Goal: Task Accomplishment & Management: Use online tool/utility

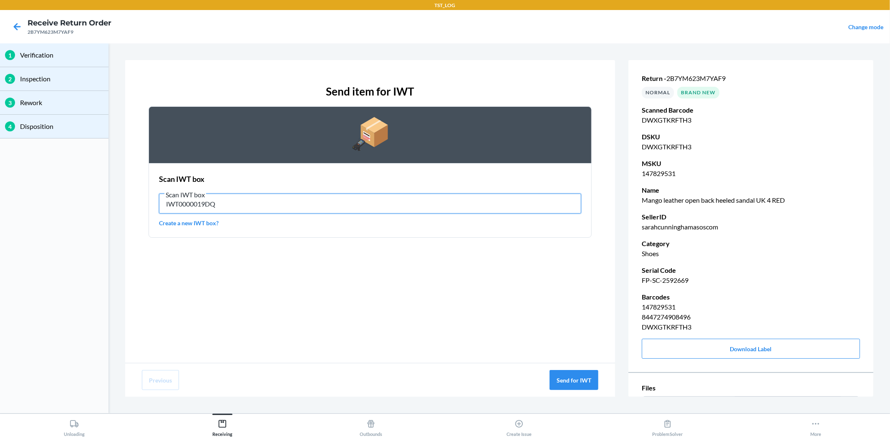
click at [319, 210] on input "IWT0000019DQ" at bounding box center [370, 204] width 422 height 20
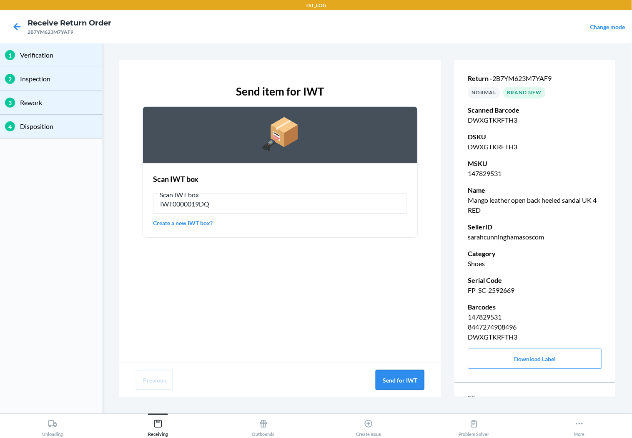
click at [411, 376] on button "Send for IWT" at bounding box center [400, 380] width 49 height 20
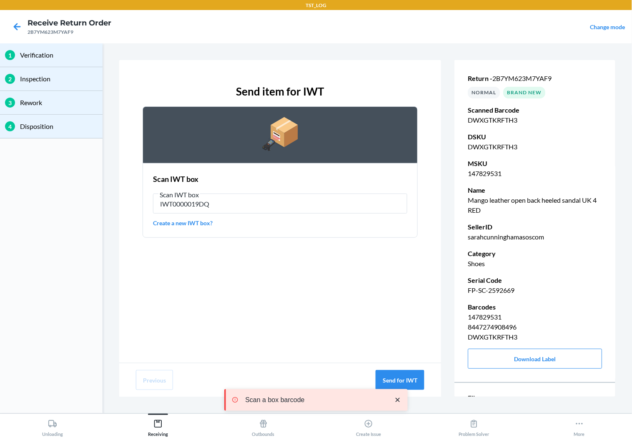
click at [491, 288] on p "FP-SC-2592669" at bounding box center [535, 290] width 134 height 10
copy p "FP-SC-2592669"
click at [521, 236] on p "sarahcunninghamasoscom" at bounding box center [535, 237] width 134 height 10
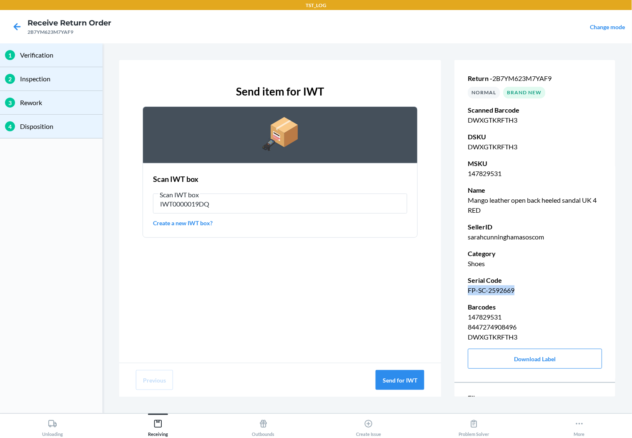
drag, startPoint x: 466, startPoint y: 292, endPoint x: 516, endPoint y: 294, distance: 50.5
click at [516, 294] on div "Return - 2B7YM623M7YAF9 NORMAL Brand New Scanned Barcode DWXGTKRFTH3 DSKU DWXGT…" at bounding box center [535, 221] width 161 height 329
copy p "FP-SC-2592669"
click at [14, 23] on icon at bounding box center [17, 27] width 14 height 14
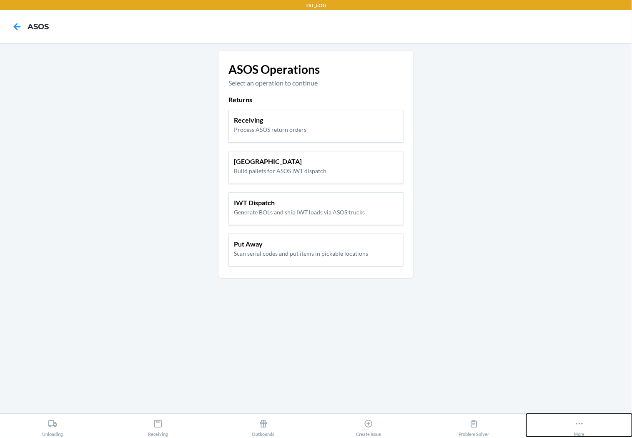
click at [599, 419] on button "More" at bounding box center [580, 425] width 106 height 23
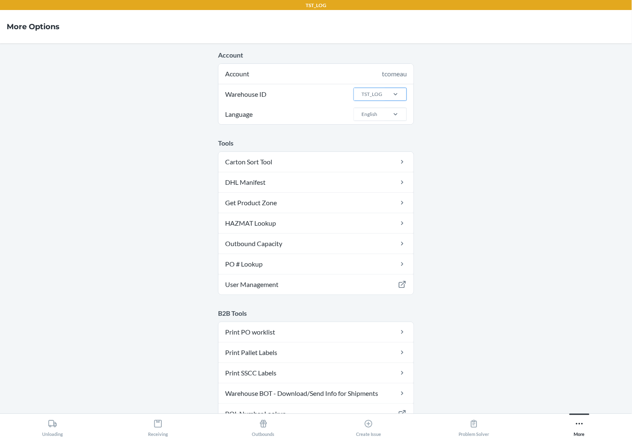
click at [369, 91] on div "TST_LOG" at bounding box center [372, 95] width 21 height 8
click at [362, 91] on input "Warehouse ID TST_LOG" at bounding box center [361, 95] width 1 height 8
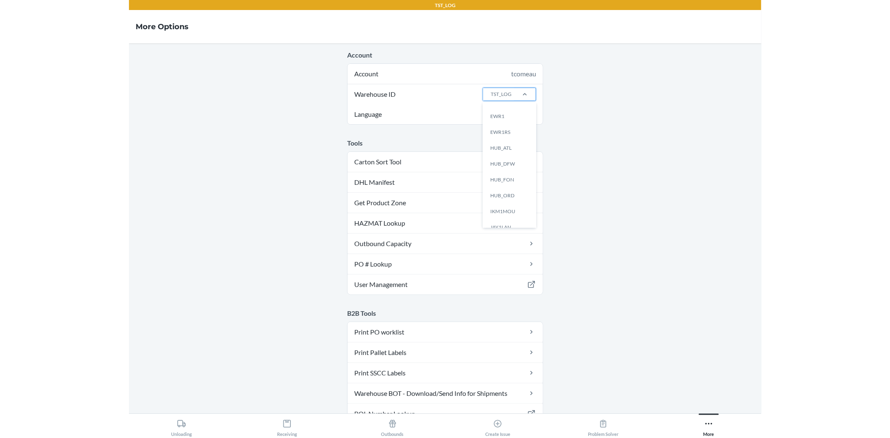
scroll to position [43, 0]
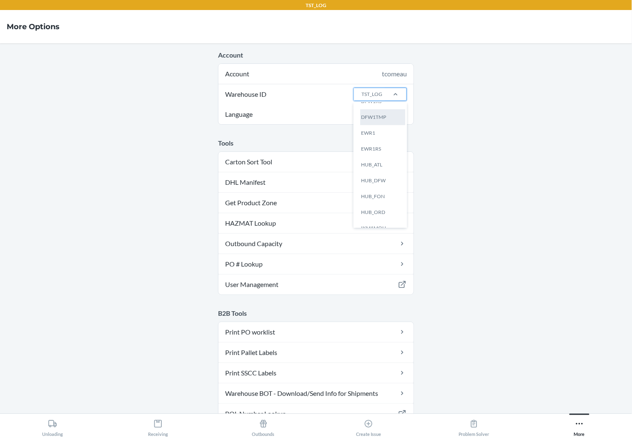
click at [373, 123] on div "DFW1TMP" at bounding box center [382, 117] width 45 height 16
click at [362, 98] on input "Warehouse ID option EWR1 focused, 0 of 25. 25 results available. Use Up and Dow…" at bounding box center [361, 95] width 1 height 8
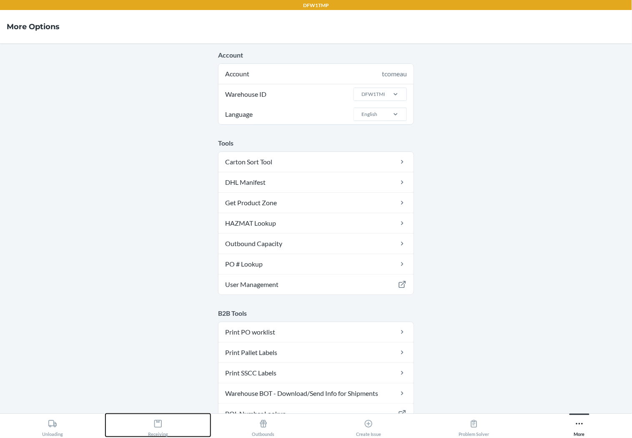
click at [152, 420] on div "Receiving" at bounding box center [158, 426] width 20 height 21
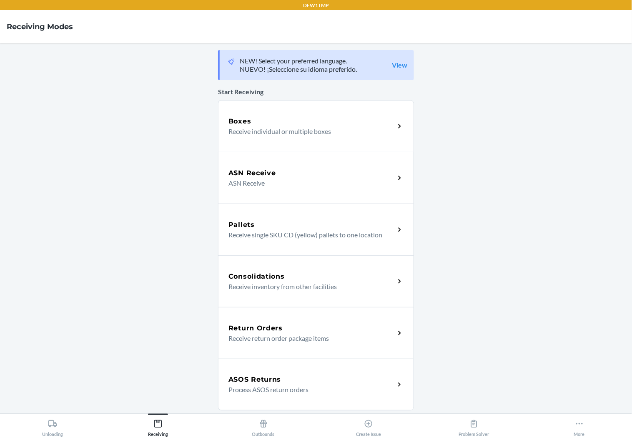
click at [253, 377] on h5 "ASOS Returns" at bounding box center [255, 380] width 53 height 10
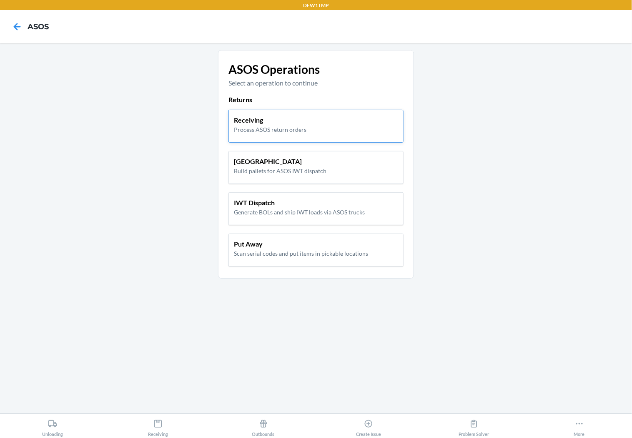
click at [275, 126] on p "Process ASOS return orders" at bounding box center [270, 129] width 73 height 9
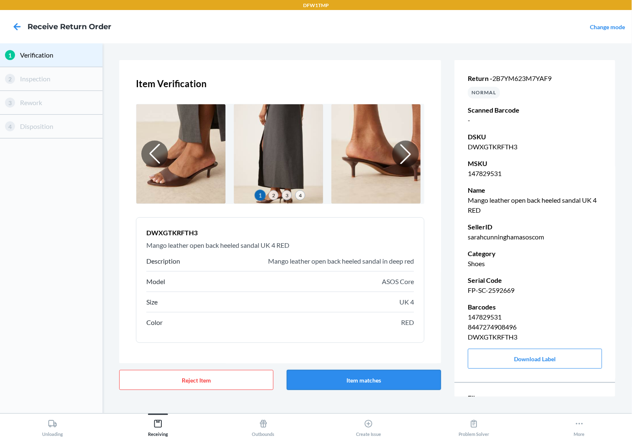
click at [357, 376] on button "Item matches" at bounding box center [364, 380] width 154 height 20
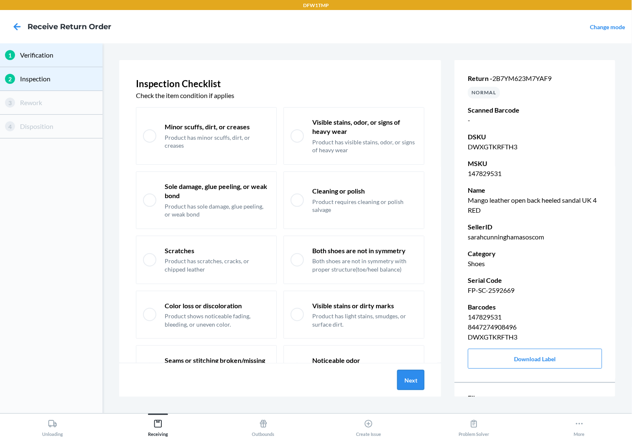
click at [411, 382] on button "Next" at bounding box center [411, 380] width 27 height 20
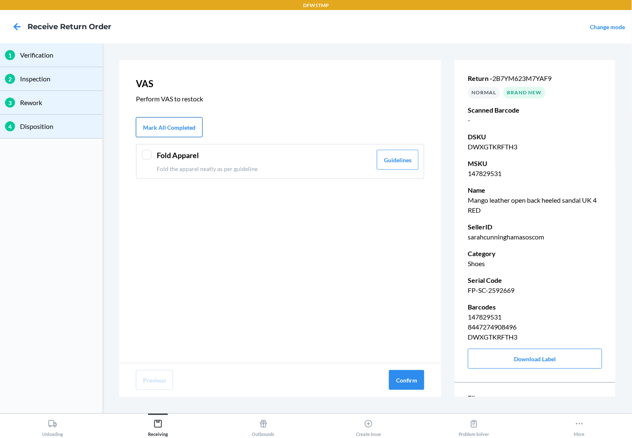
click at [169, 118] on button "Mark All Completed" at bounding box center [169, 127] width 67 height 20
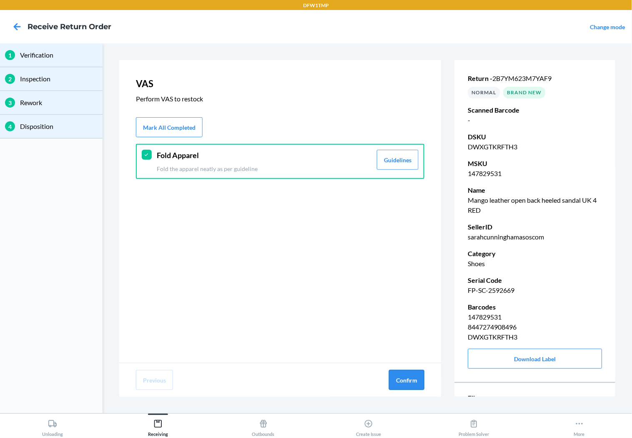
click at [406, 373] on button "Confirm" at bounding box center [406, 380] width 35 height 20
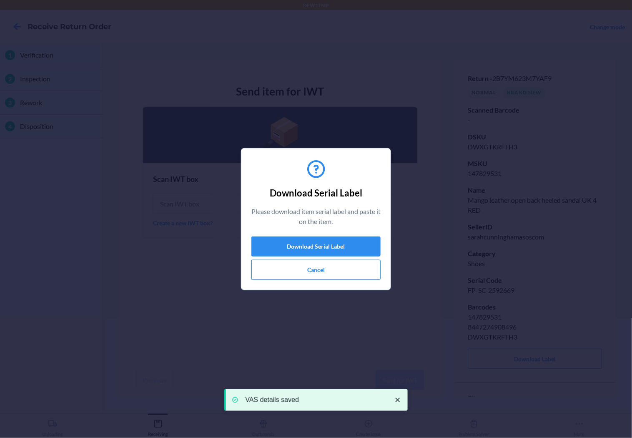
click at [295, 277] on button "Cancel" at bounding box center [316, 270] width 129 height 20
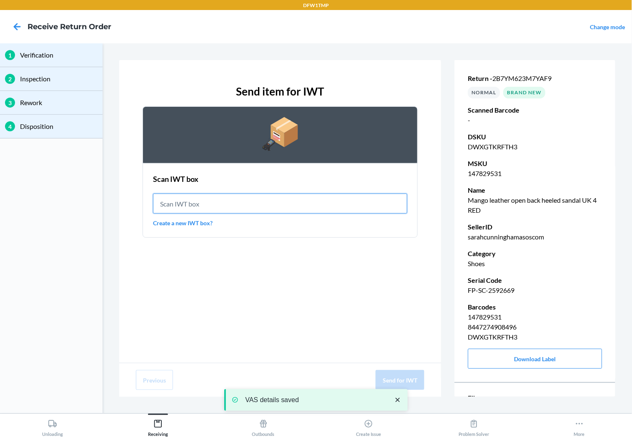
click at [228, 210] on input "text" at bounding box center [280, 204] width 254 height 20
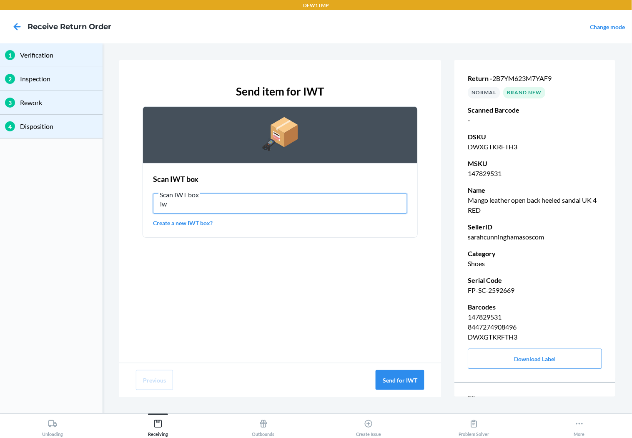
type input "i"
type input "IWT0000019DQ"
click at [332, 197] on input "IWT0000019DQ" at bounding box center [280, 204] width 254 height 20
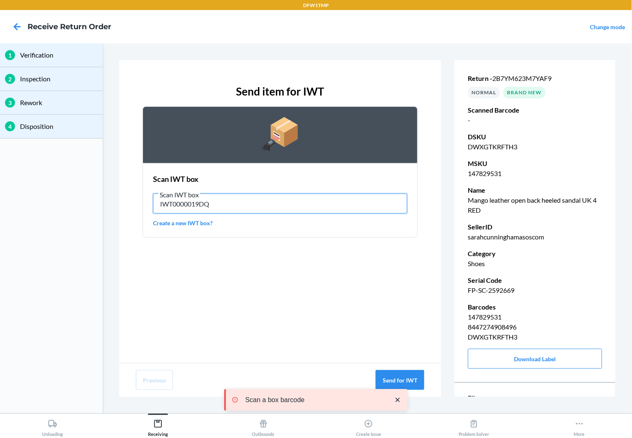
click at [308, 199] on input "IWT0000019DQ" at bounding box center [280, 204] width 254 height 20
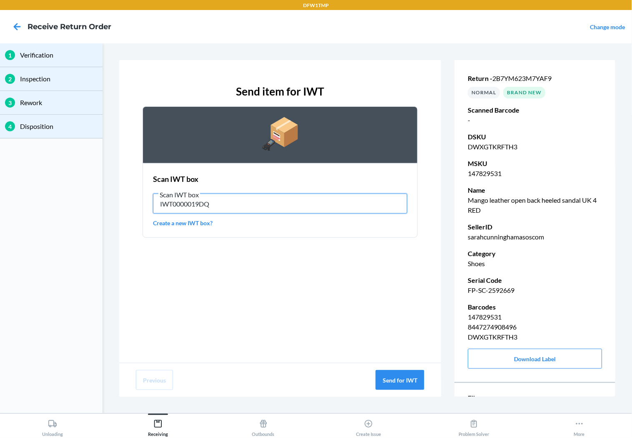
click at [198, 209] on input "IWT0000019DQ" at bounding box center [280, 204] width 254 height 20
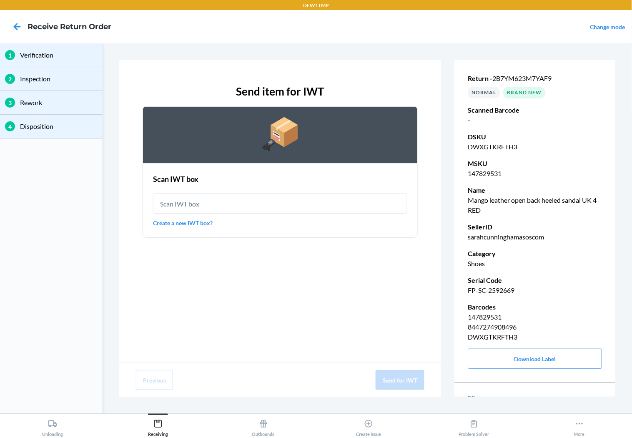
click at [194, 223] on link "Create a new IWT box?" at bounding box center [280, 223] width 254 height 9
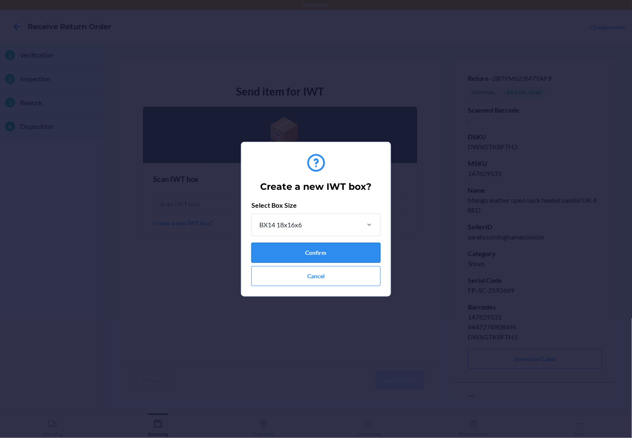
click at [287, 252] on button "Confirm" at bounding box center [316, 253] width 129 height 20
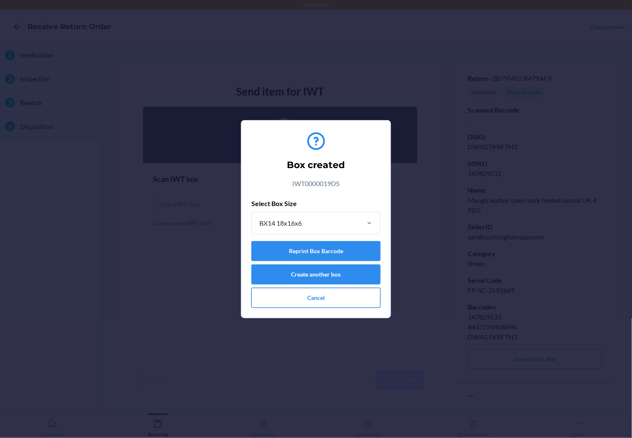
click at [305, 295] on button "Cancel" at bounding box center [316, 298] width 129 height 20
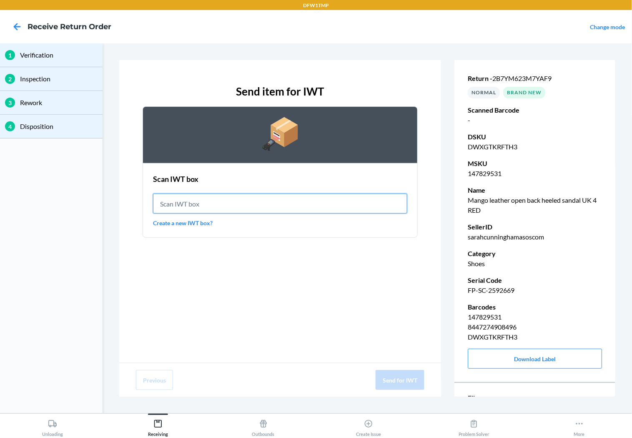
click at [235, 198] on input "text" at bounding box center [280, 204] width 254 height 20
type input "1"
type input "i"
type input "IWT0000019DS"
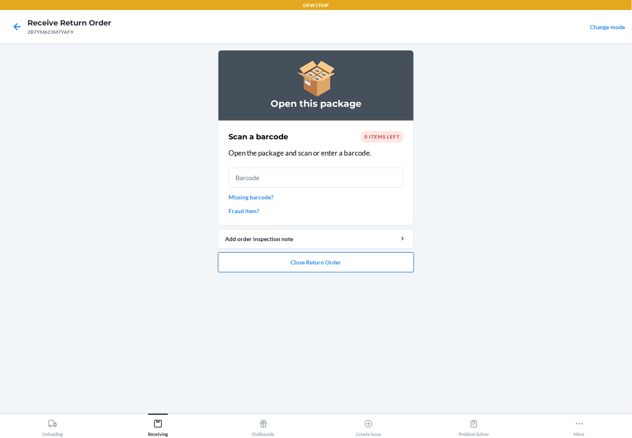
click at [267, 259] on button "Close Return Order" at bounding box center [316, 262] width 196 height 20
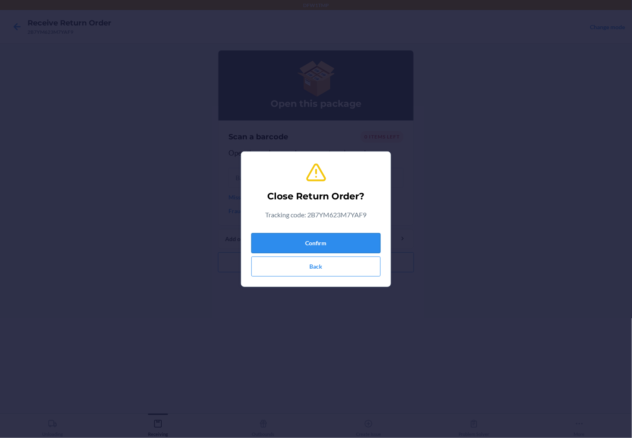
click at [282, 240] on button "Confirm" at bounding box center [316, 243] width 129 height 20
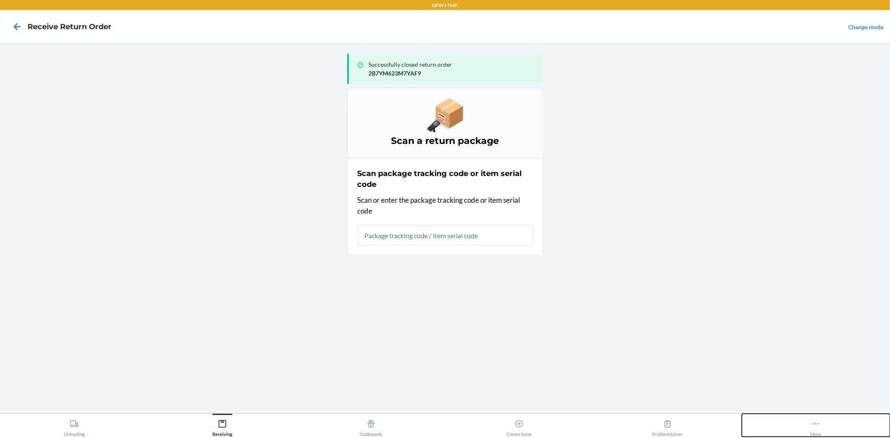
drag, startPoint x: 806, startPoint y: 435, endPoint x: 810, endPoint y: 433, distance: 4.7
click at [807, 434] on button "More" at bounding box center [816, 425] width 149 height 23
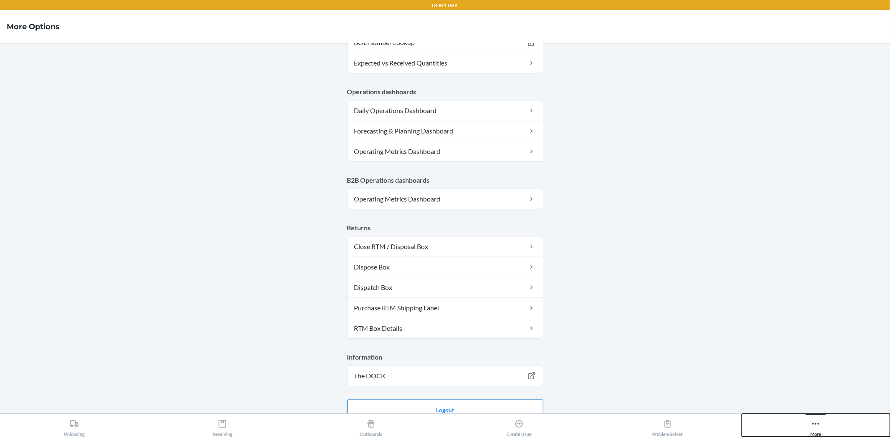
scroll to position [385, 0]
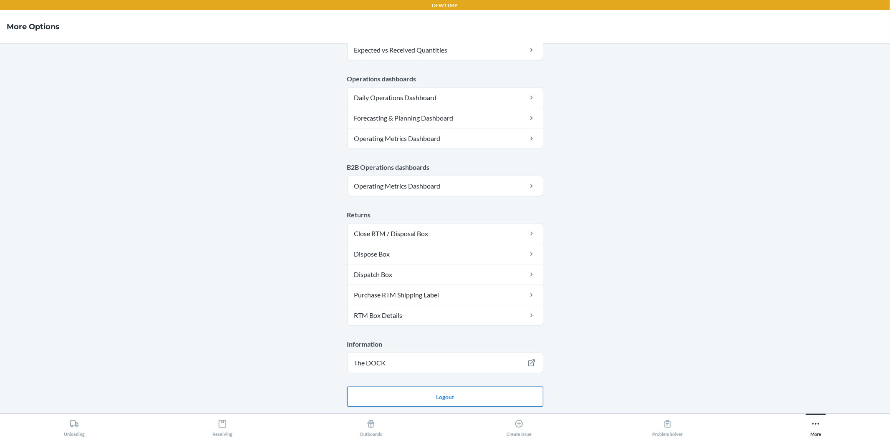
click at [394, 396] on button "Logout" at bounding box center [445, 397] width 196 height 20
